Goal: Transaction & Acquisition: Download file/media

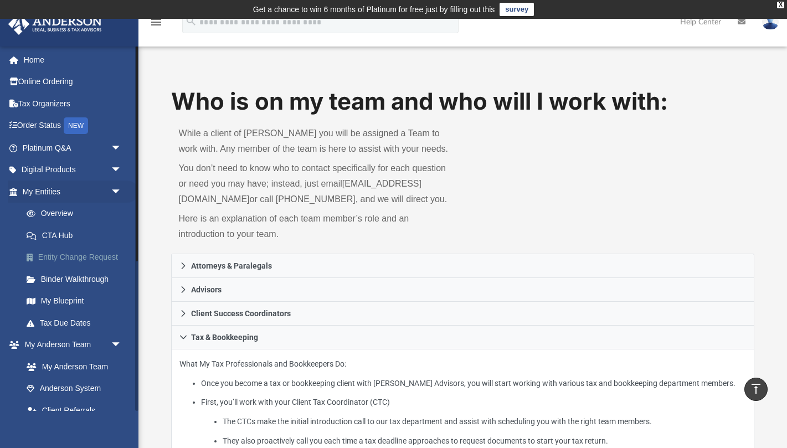
scroll to position [491, 0]
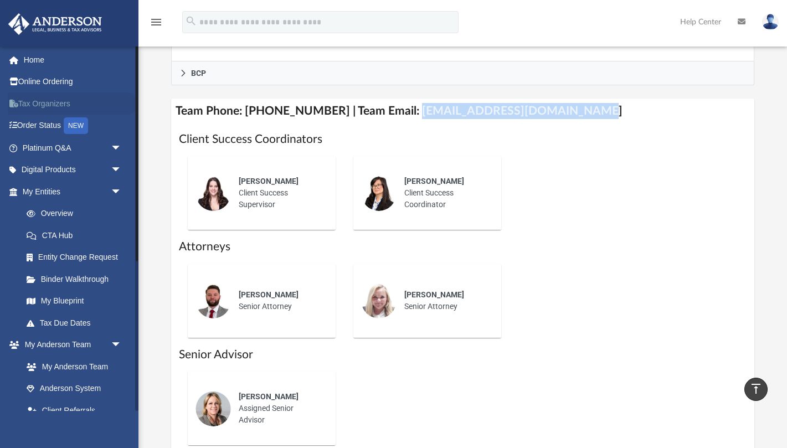
click at [69, 105] on link "Tax Organizers" at bounding box center [73, 103] width 131 height 22
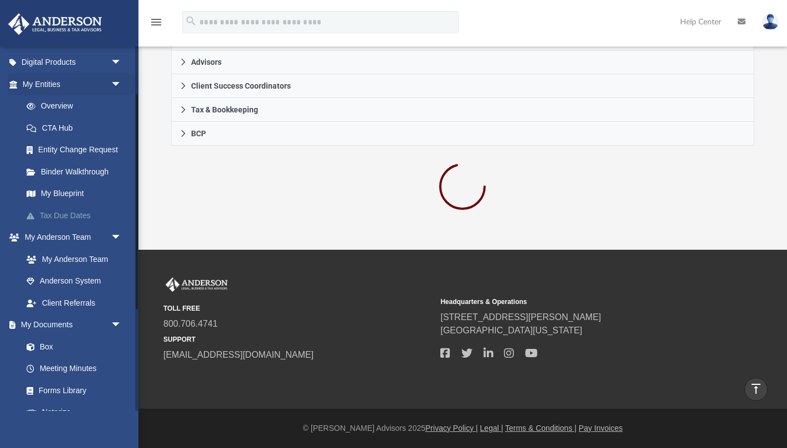
scroll to position [114, 0]
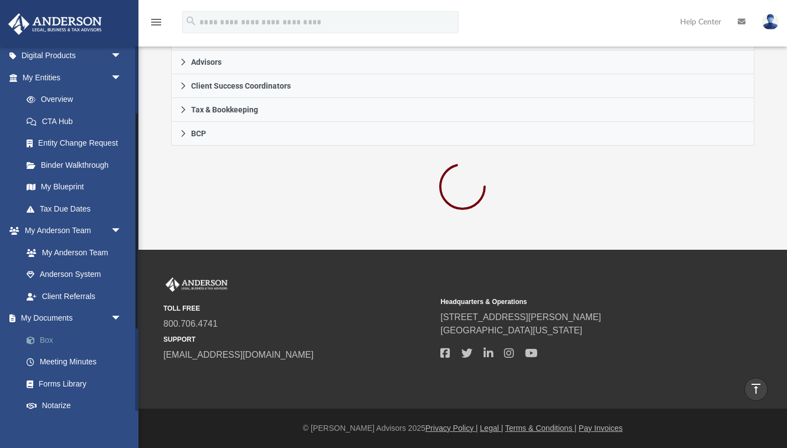
click at [48, 340] on link "Box" at bounding box center [77, 340] width 123 height 22
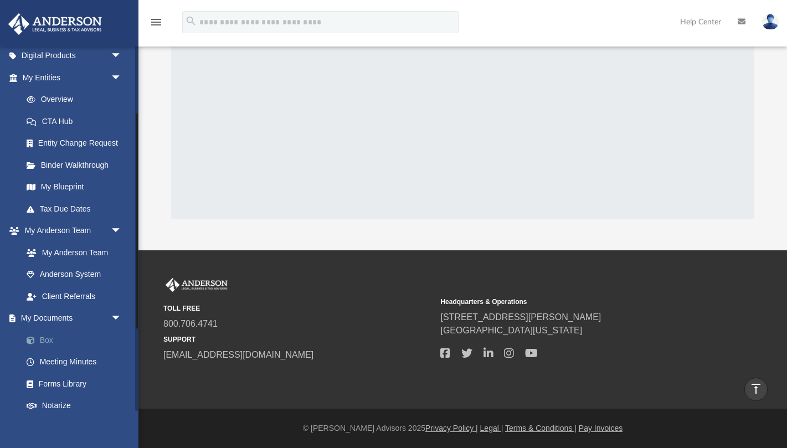
click at [48, 340] on link "Box" at bounding box center [77, 340] width 123 height 22
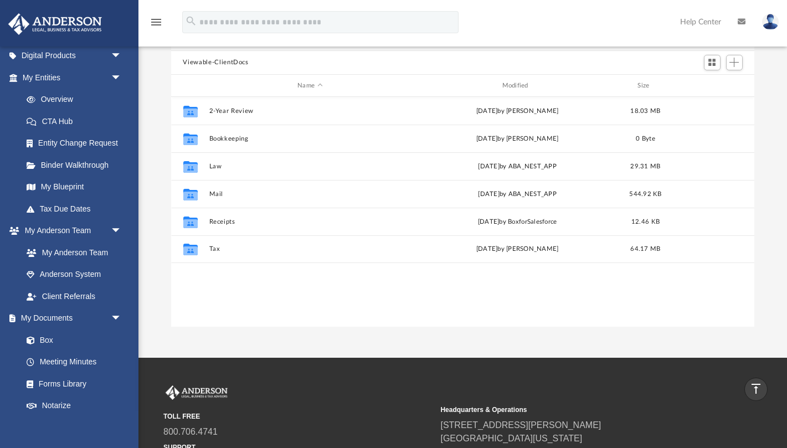
scroll to position [70, 0]
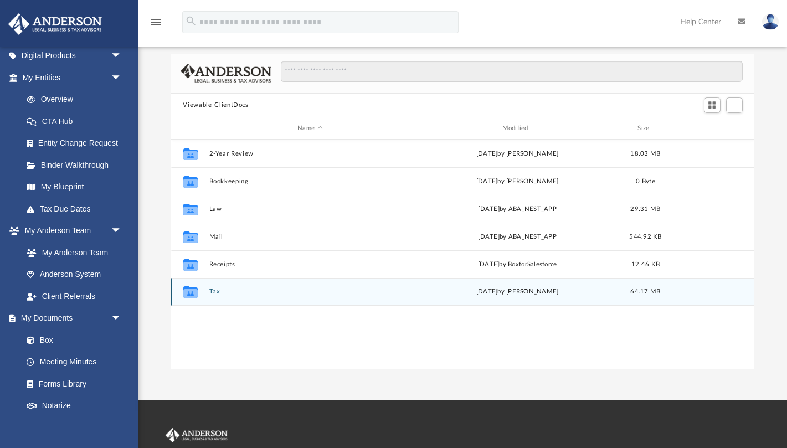
click at [208, 293] on div "Collaborated Folder Tax Sun Oct 5 2025 by Corbin Roache 64.17 MB" at bounding box center [463, 292] width 584 height 28
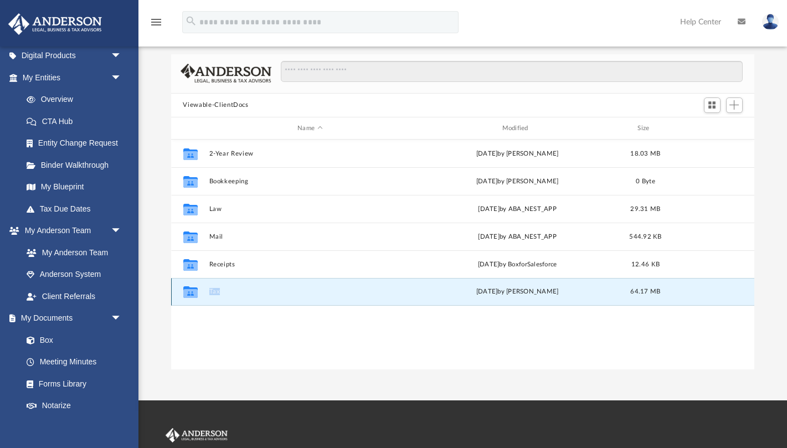
click at [208, 292] on div "Collaborated Folder Tax Sun Oct 5 2025 by Corbin Roache 64.17 MB" at bounding box center [463, 292] width 584 height 28
click at [215, 292] on button "Tax" at bounding box center [310, 292] width 202 height 7
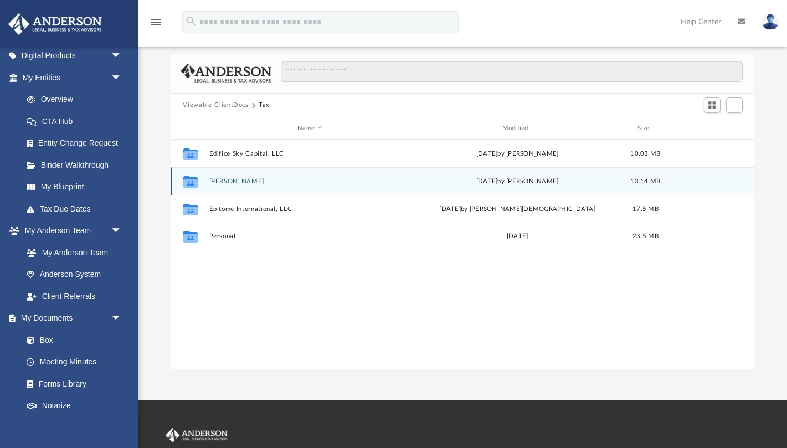
click at [194, 182] on icon "grid" at bounding box center [190, 183] width 14 height 9
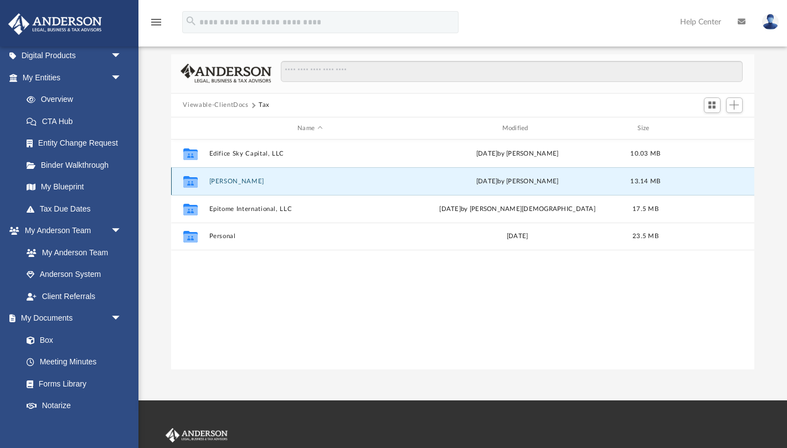
click at [194, 181] on icon "grid" at bounding box center [190, 183] width 14 height 9
click at [189, 182] on icon "grid" at bounding box center [190, 183] width 14 height 9
click at [348, 183] on button "Edwards, Tomoko" at bounding box center [310, 181] width 202 height 7
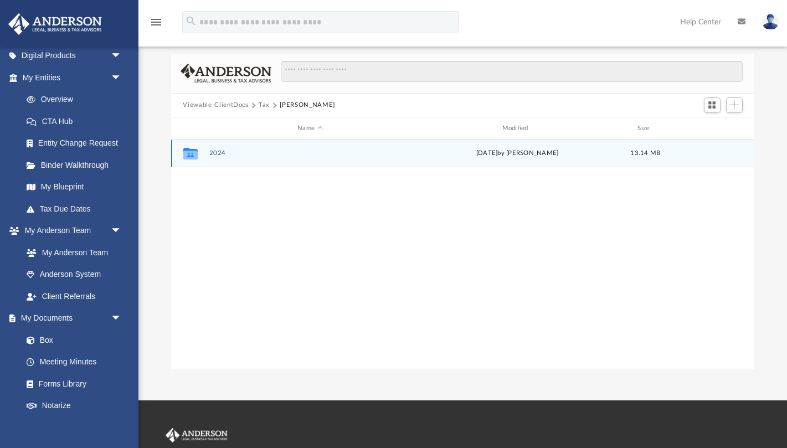
click at [190, 155] on icon "grid" at bounding box center [190, 155] width 14 height 9
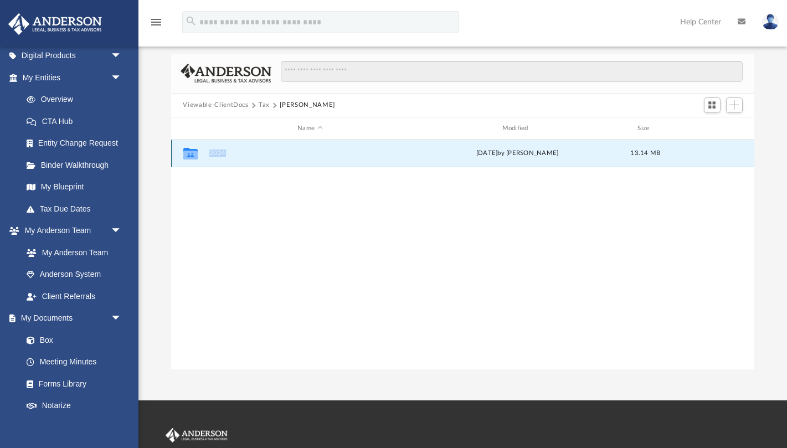
click at [190, 155] on icon "grid" at bounding box center [190, 155] width 14 height 9
click at [188, 157] on icon "grid" at bounding box center [190, 154] width 14 height 12
click at [188, 155] on icon "grid" at bounding box center [190, 155] width 14 height 9
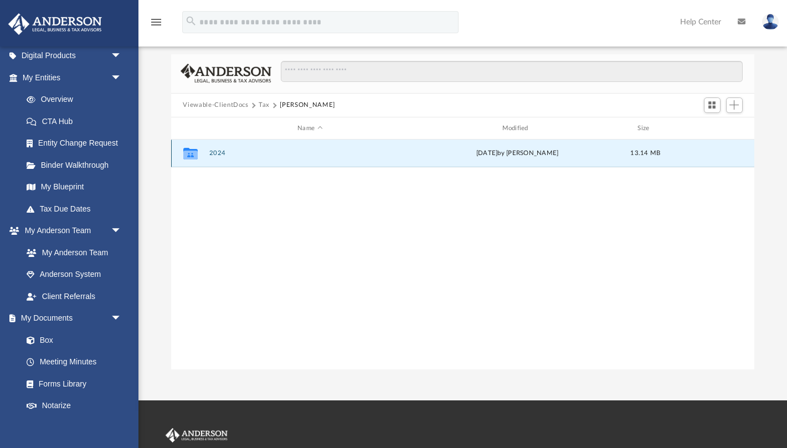
click at [188, 155] on icon "grid" at bounding box center [190, 155] width 14 height 9
click at [284, 155] on button "2024" at bounding box center [310, 153] width 202 height 7
click at [282, 155] on button "2024" at bounding box center [310, 153] width 202 height 7
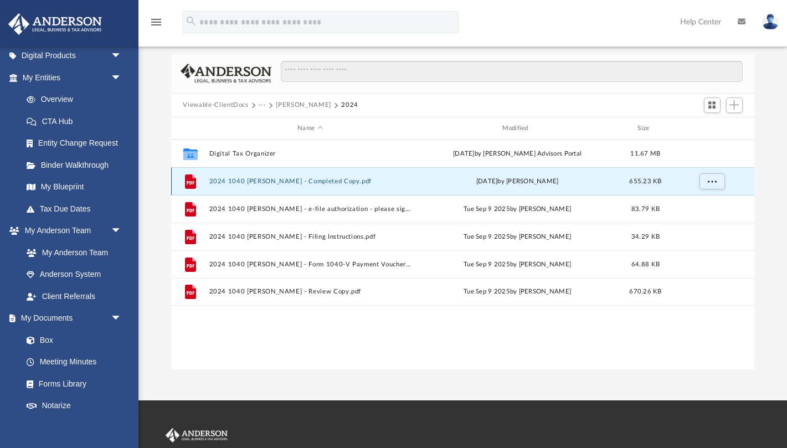
click at [330, 182] on button "2024 1040 Edwards, Tomoko - Completed Copy.pdf" at bounding box center [310, 181] width 202 height 7
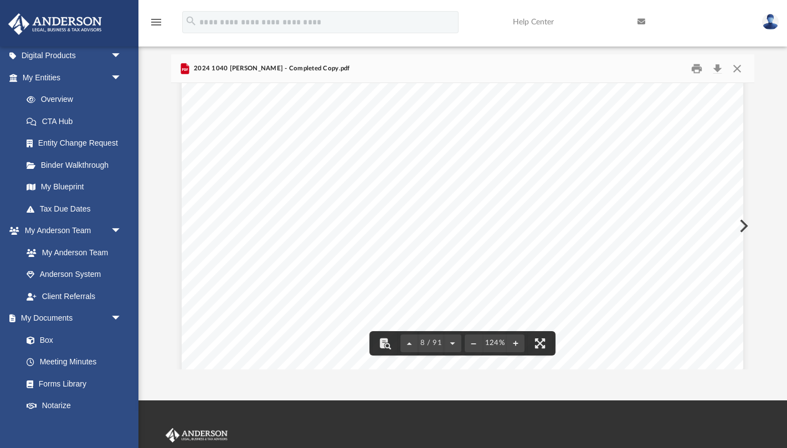
scroll to position [5616, 0]
click at [718, 71] on button "Download" at bounding box center [718, 68] width 20 height 17
click at [733, 68] on button "Close" at bounding box center [737, 68] width 20 height 17
